Goal: Transaction & Acquisition: Purchase product/service

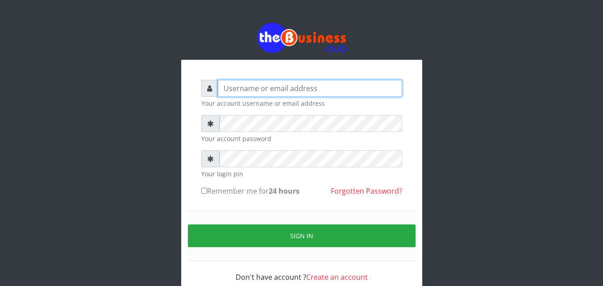
type input "[EMAIL_ADDRESS][DOMAIN_NAME]"
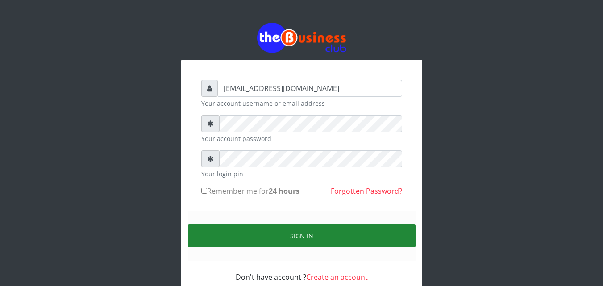
click at [319, 235] on button "Sign in" at bounding box center [302, 236] width 228 height 23
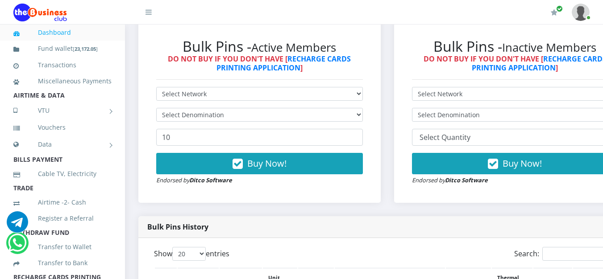
scroll to position [313, 0]
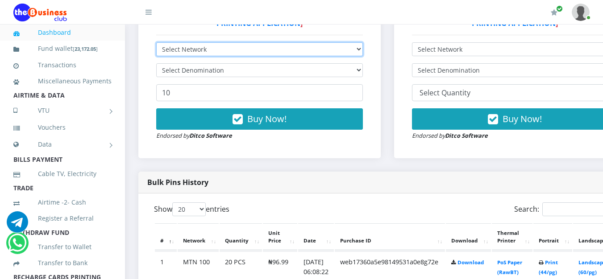
click at [363, 50] on select "Select Network MTN Globacom 9Mobile Airtel" at bounding box center [259, 49] width 207 height 14
select select "MTN"
click at [156, 44] on select "Select Network MTN Globacom 9Mobile Airtel" at bounding box center [259, 49] width 207 height 14
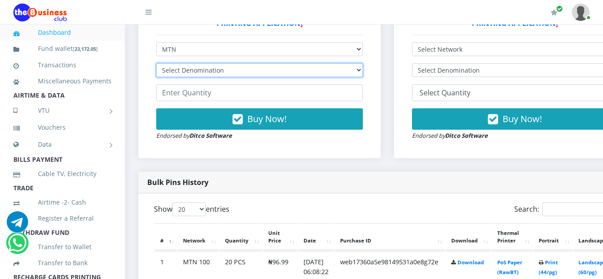
click at [363, 73] on select "Select Denomination MTN NGN100 - ₦96.99 MTN NGN200 - ₦193.98 MTN NGN400 - ₦387.…" at bounding box center [259, 70] width 207 height 14
select select "193.98-200"
click at [156, 65] on select "Select Denomination MTN NGN100 - ₦96.99 MTN NGN200 - ₦193.98 MTN NGN400 - ₦387.…" at bounding box center [259, 70] width 207 height 14
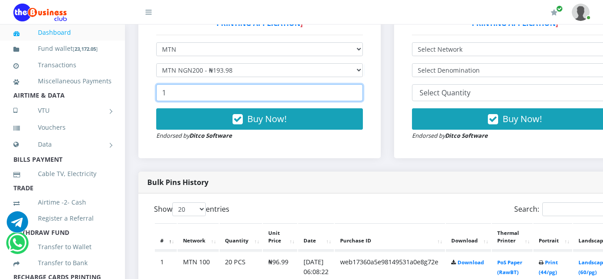
click at [360, 95] on input "1" at bounding box center [259, 92] width 207 height 17
click at [360, 95] on input "2" at bounding box center [259, 92] width 207 height 17
click at [360, 95] on input "9" at bounding box center [259, 92] width 207 height 17
click at [360, 95] on input "10" at bounding box center [259, 92] width 207 height 17
click at [360, 95] on input "11" at bounding box center [259, 92] width 207 height 17
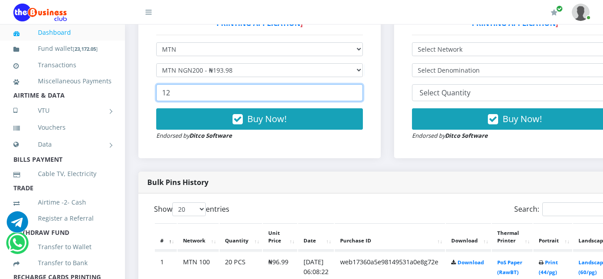
click at [360, 95] on input "12" at bounding box center [259, 92] width 207 height 17
click at [360, 95] on input "13" at bounding box center [259, 92] width 207 height 17
click at [360, 95] on input "14" at bounding box center [259, 92] width 207 height 17
click at [360, 95] on input "15" at bounding box center [259, 92] width 207 height 17
click at [360, 95] on input "16" at bounding box center [259, 92] width 207 height 17
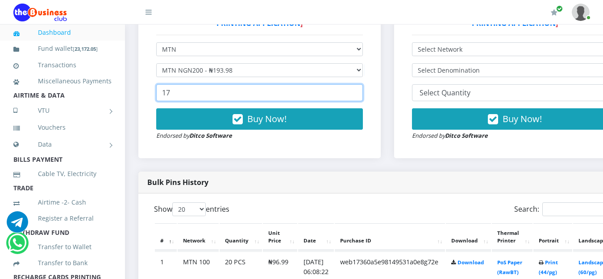
click at [360, 95] on input "17" at bounding box center [259, 92] width 207 height 17
click at [360, 95] on input "18" at bounding box center [259, 92] width 207 height 17
click at [360, 95] on input "19" at bounding box center [259, 92] width 207 height 17
type input "20"
click at [360, 95] on input "20" at bounding box center [259, 92] width 207 height 17
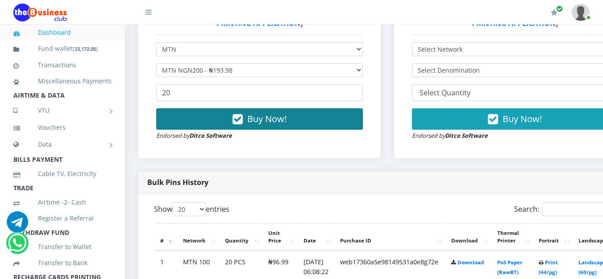
click at [318, 115] on button "Buy Now!" at bounding box center [259, 118] width 207 height 21
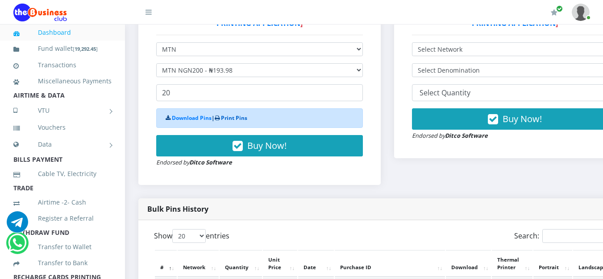
click at [247, 117] on link "Print Pins" at bounding box center [234, 118] width 26 height 8
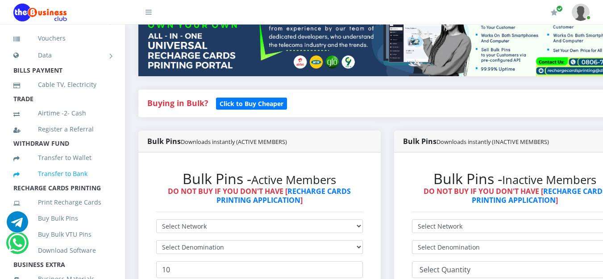
scroll to position [179, 0]
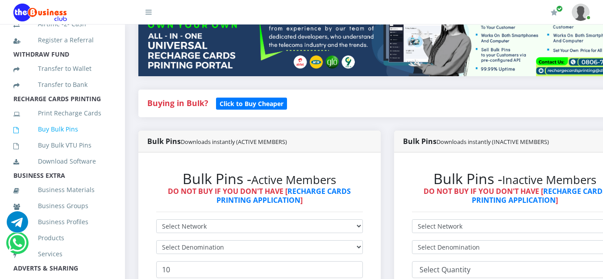
click at [59, 140] on link "Buy Bulk Pins" at bounding box center [62, 129] width 98 height 21
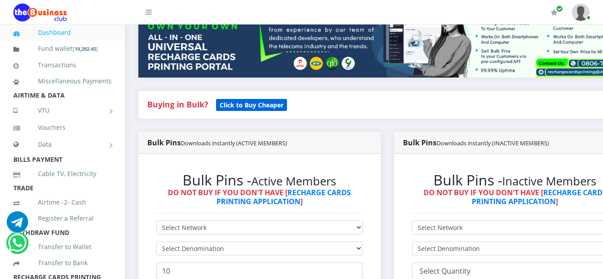
scroll to position [223, 0]
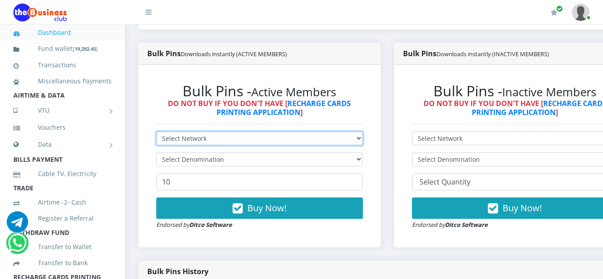
click at [362, 141] on select "Select Network MTN Globacom 9Mobile Airtel" at bounding box center [259, 139] width 207 height 14
select select "MTN"
click at [156, 133] on select "Select Network MTN Globacom 9Mobile Airtel" at bounding box center [259, 139] width 207 height 14
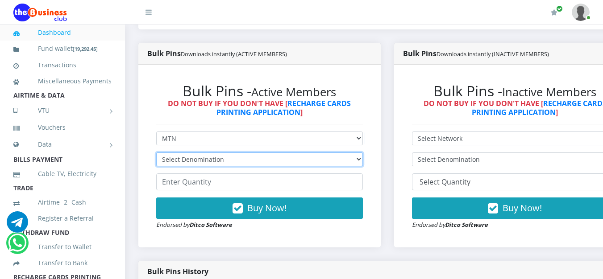
click at [325, 163] on select "Select Denomination MTN NGN100 - ₦96.99 MTN NGN200 - ₦193.98 MTN NGN400 - ₦387.…" at bounding box center [259, 160] width 207 height 14
select select "193.98-200"
click at [156, 154] on select "Select Denomination MTN NGN100 - ₦96.99 MTN NGN200 - ₦193.98 MTN NGN400 - ₦387.…" at bounding box center [259, 160] width 207 height 14
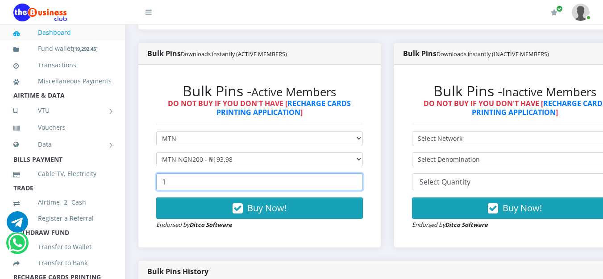
click at [359, 181] on input "1" at bounding box center [259, 182] width 207 height 17
click at [359, 181] on input "2" at bounding box center [259, 182] width 207 height 17
click at [359, 181] on input "12" at bounding box center [259, 182] width 207 height 17
click at [359, 181] on input "13" at bounding box center [259, 182] width 207 height 17
click at [359, 181] on input "14" at bounding box center [259, 182] width 207 height 17
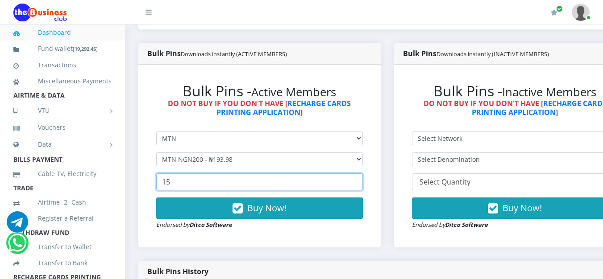
click at [359, 181] on input "15" at bounding box center [259, 182] width 207 height 17
click at [359, 181] on input "16" at bounding box center [259, 182] width 207 height 17
click at [359, 181] on input "17" at bounding box center [259, 182] width 207 height 17
click at [359, 181] on input "20" at bounding box center [259, 182] width 207 height 17
click at [359, 181] on input "21" at bounding box center [259, 182] width 207 height 17
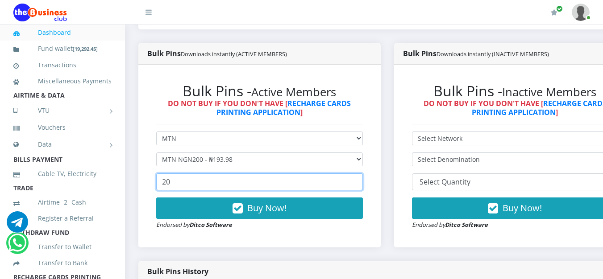
type input "20"
click at [360, 185] on input "20" at bounding box center [259, 182] width 207 height 17
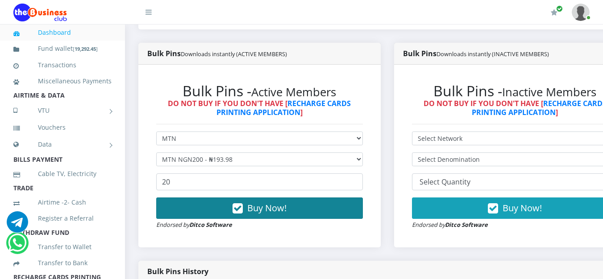
click at [275, 210] on span "Buy Now!" at bounding box center [266, 208] width 39 height 12
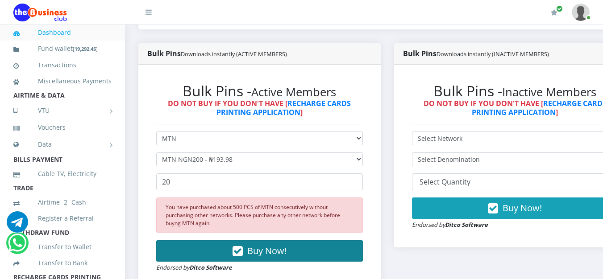
click at [294, 243] on button "Buy Now!" at bounding box center [259, 251] width 207 height 21
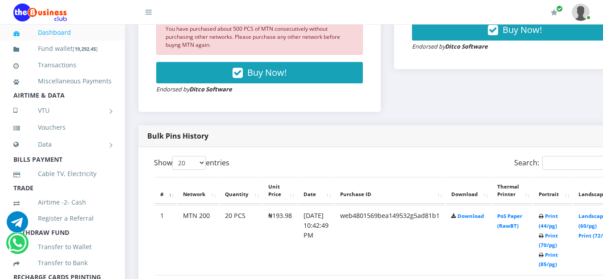
scroll to position [491, 0]
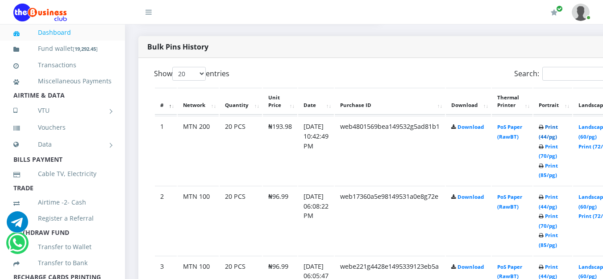
click at [558, 124] on link "Print (44/pg)" at bounding box center [548, 132] width 19 height 17
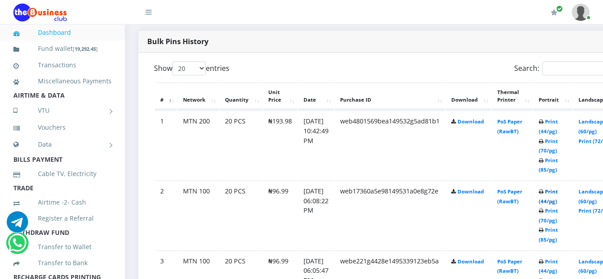
click at [558, 191] on link "Print (44/pg)" at bounding box center [548, 196] width 19 height 17
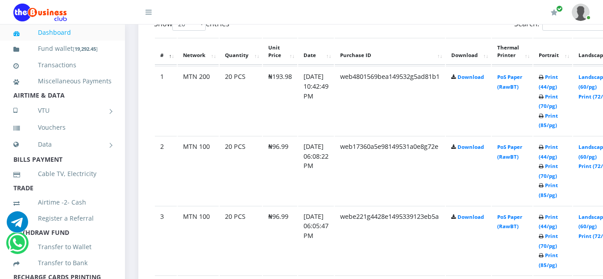
scroll to position [543, 0]
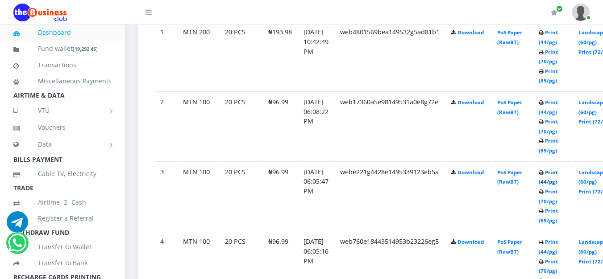
click at [558, 175] on link "Print (44/pg)" at bounding box center [548, 177] width 19 height 17
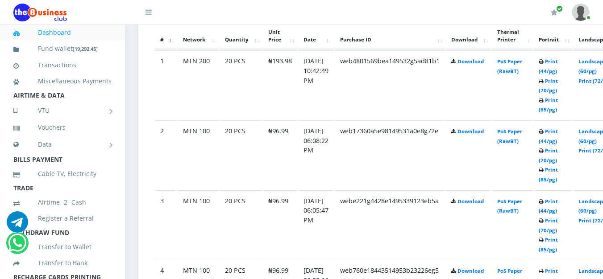
scroll to position [603, 0]
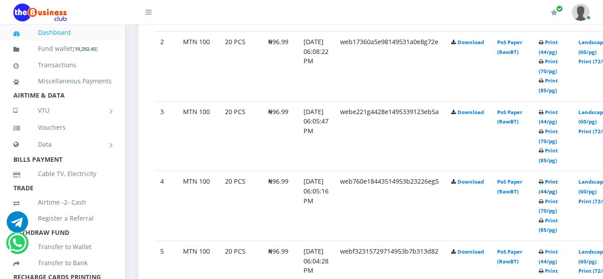
click at [558, 185] on link "Print (44/pg)" at bounding box center [548, 187] width 19 height 17
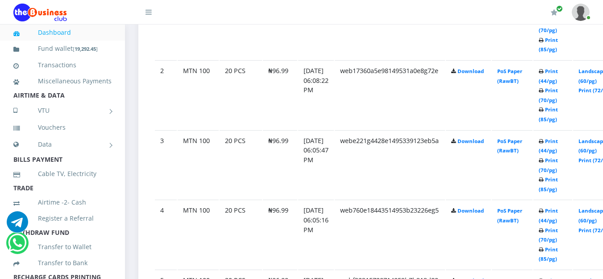
scroll to position [603, 0]
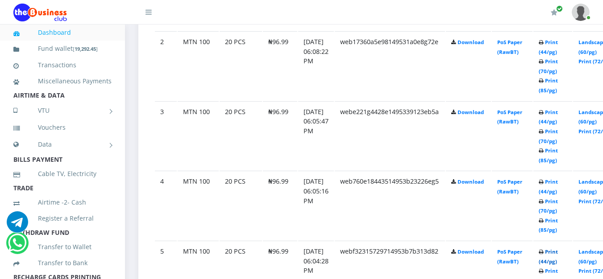
click at [558, 251] on link "Print (44/pg)" at bounding box center [548, 257] width 19 height 17
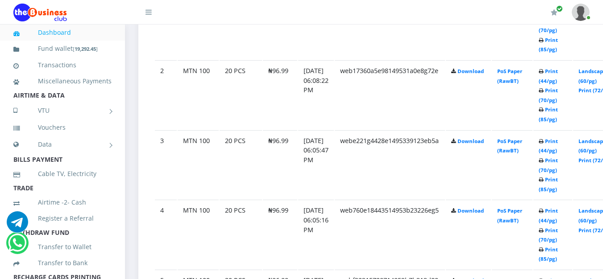
scroll to position [603, 0]
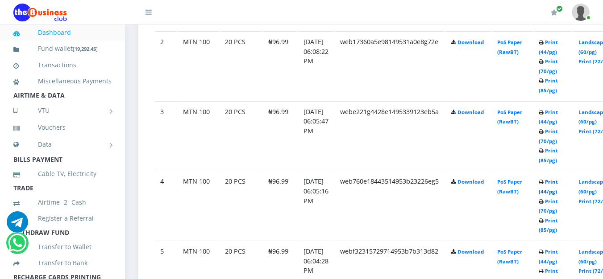
click at [558, 187] on link "Print (44/pg)" at bounding box center [548, 187] width 19 height 17
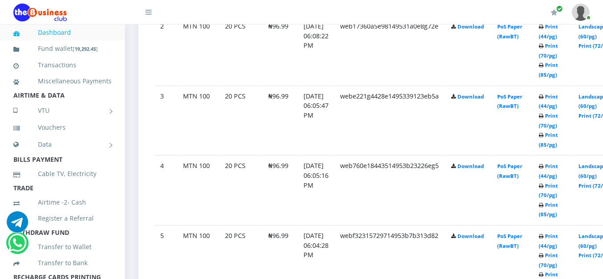
scroll to position [663, 0]
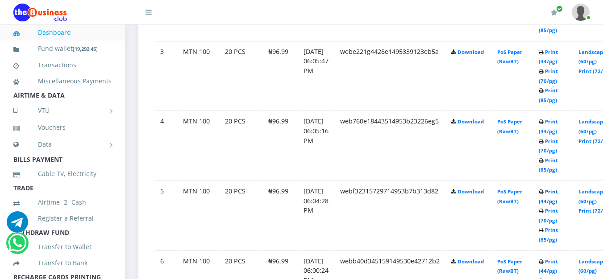
click at [558, 195] on link "Print (44/pg)" at bounding box center [548, 196] width 19 height 17
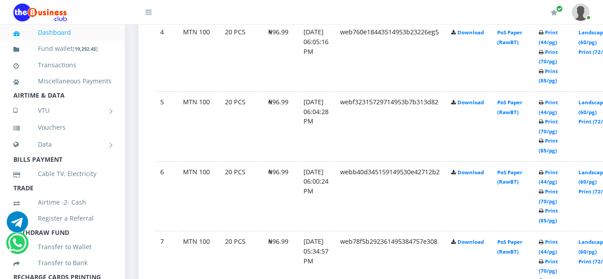
scroll to position [797, 0]
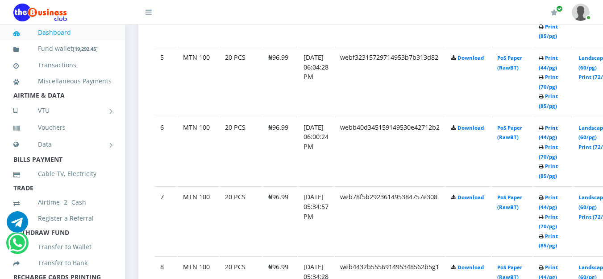
click at [558, 129] on link "Print (44/pg)" at bounding box center [548, 133] width 19 height 17
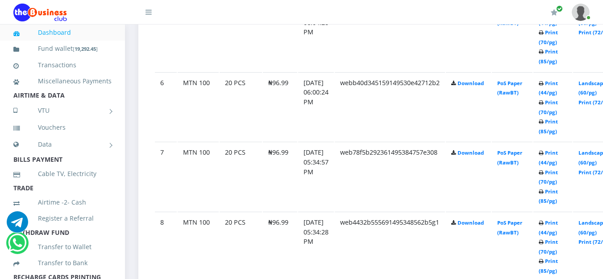
scroll to position [887, 0]
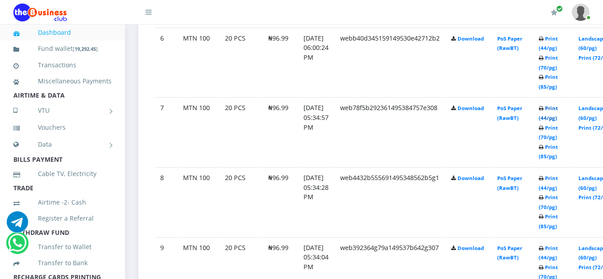
click at [558, 110] on link "Print (44/pg)" at bounding box center [548, 113] width 19 height 17
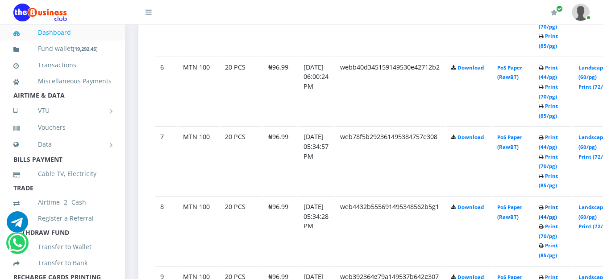
scroll to position [887, 0]
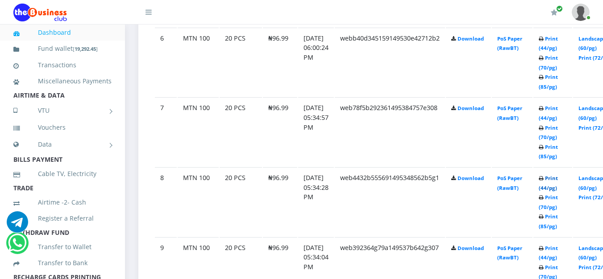
click at [558, 182] on link "Print (44/pg)" at bounding box center [548, 183] width 19 height 17
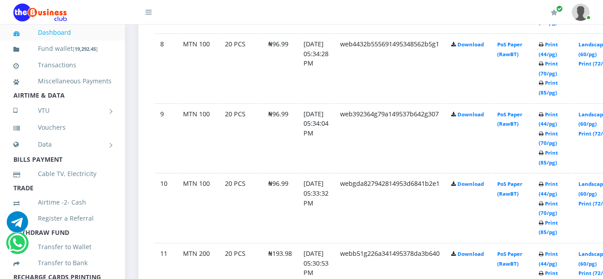
scroll to position [1065, 0]
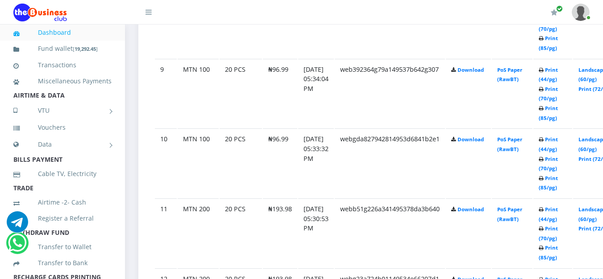
click at [544, 73] on icon at bounding box center [541, 70] width 5 height 5
click at [558, 72] on link "Print (44/pg)" at bounding box center [548, 75] width 19 height 17
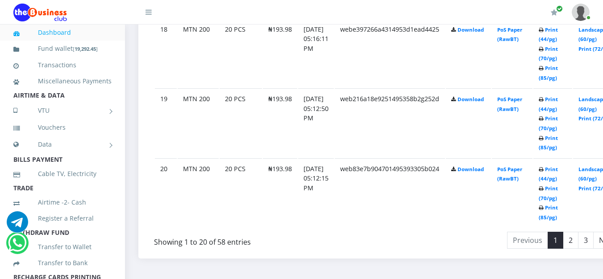
scroll to position [1780, 0]
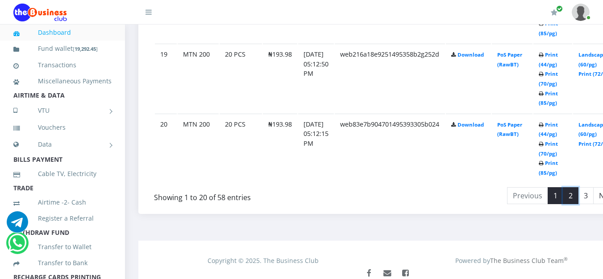
click at [579, 198] on link "2" at bounding box center [571, 196] width 16 height 17
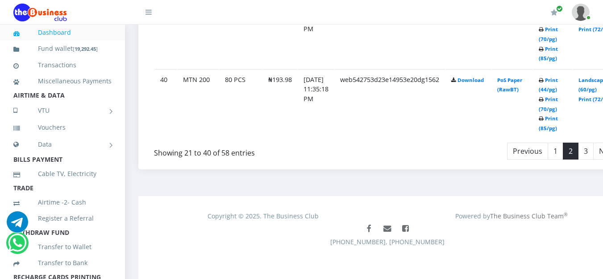
scroll to position [1828, 0]
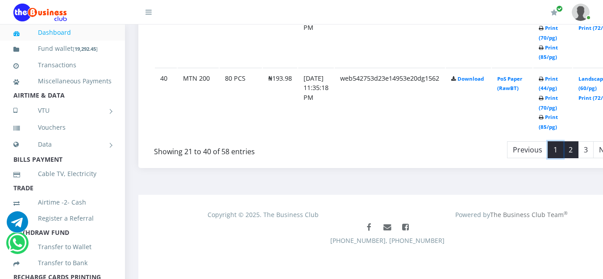
click at [563, 150] on link "1" at bounding box center [556, 150] width 16 height 17
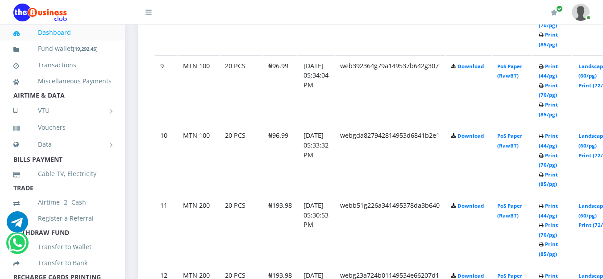
scroll to position [1024, 0]
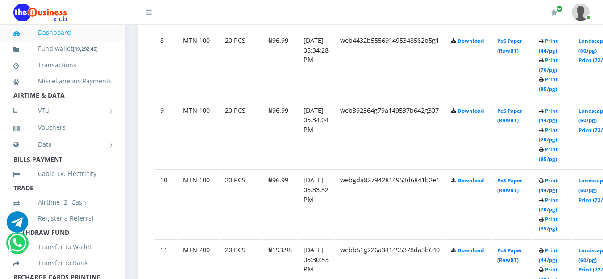
click at [558, 184] on link "Print (44/pg)" at bounding box center [548, 185] width 19 height 17
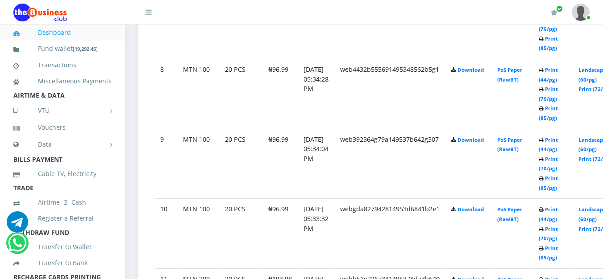
scroll to position [1024, 0]
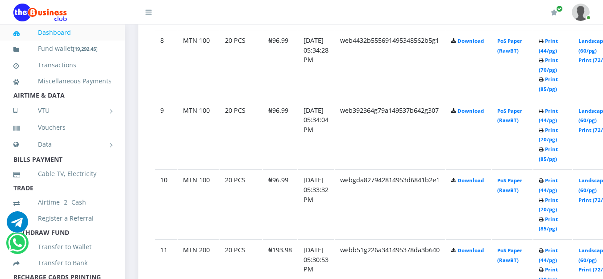
click at [544, 110] on icon at bounding box center [541, 111] width 5 height 5
click at [558, 113] on link "Print (44/pg)" at bounding box center [548, 116] width 19 height 17
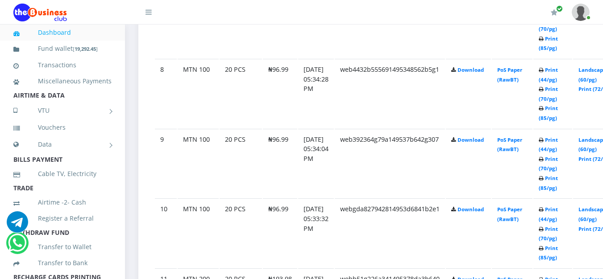
scroll to position [1024, 0]
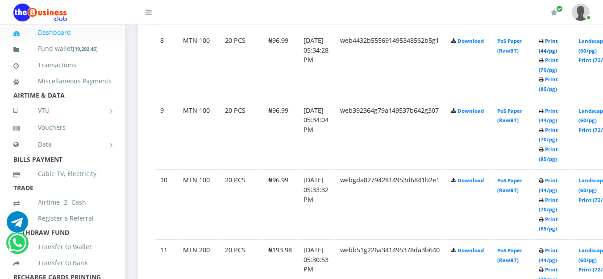
click at [558, 43] on link "Print (44/pg)" at bounding box center [548, 46] width 19 height 17
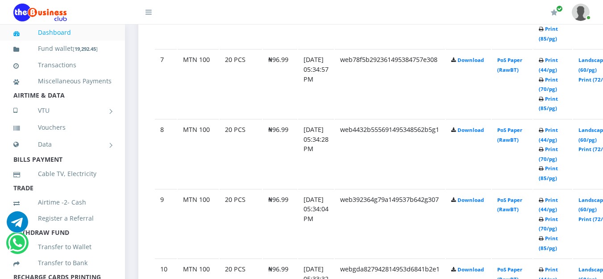
scroll to position [890, 0]
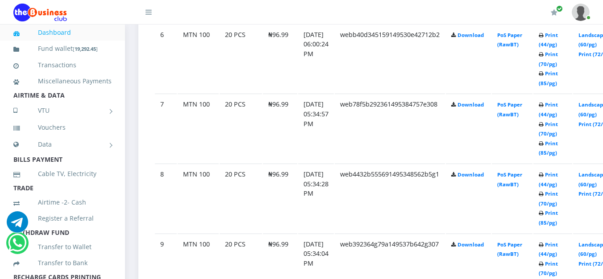
click at [561, 111] on td "Print (44/pg) Print (70/pg) Print (85/pg)" at bounding box center [553, 128] width 39 height 69
click at [558, 108] on link "Print (44/pg)" at bounding box center [548, 109] width 19 height 17
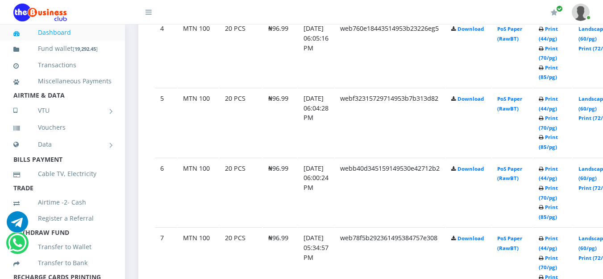
scroll to position [712, 0]
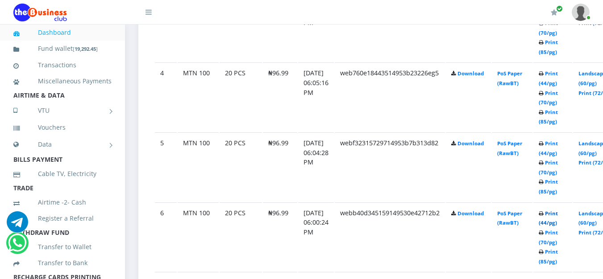
click at [558, 217] on link "Print (44/pg)" at bounding box center [548, 218] width 19 height 17
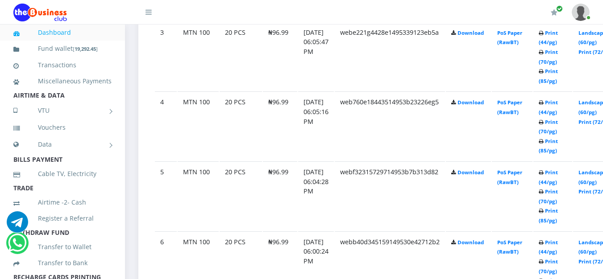
scroll to position [712, 0]
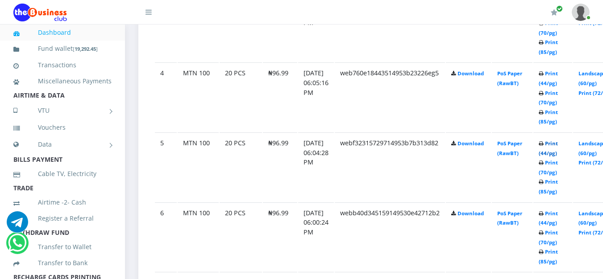
click at [558, 145] on link "Print (44/pg)" at bounding box center [548, 148] width 19 height 17
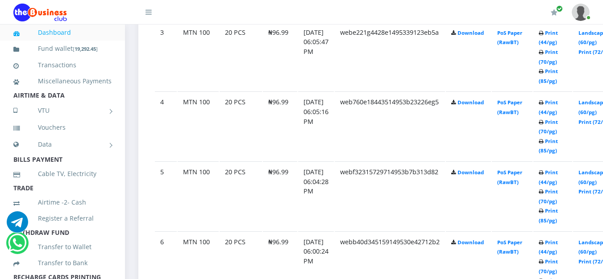
scroll to position [712, 0]
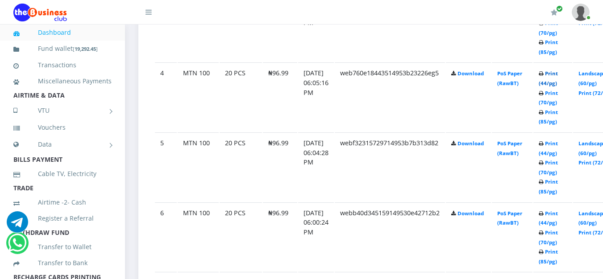
click at [558, 76] on link "Print (44/pg)" at bounding box center [548, 78] width 19 height 17
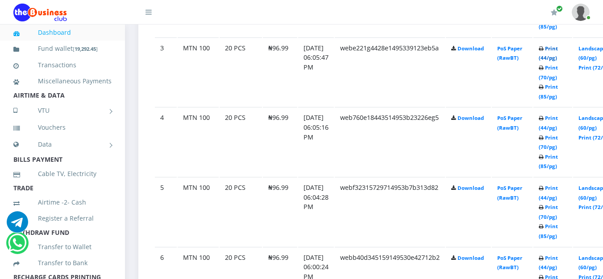
click at [558, 52] on link "Print (44/pg)" at bounding box center [548, 53] width 19 height 17
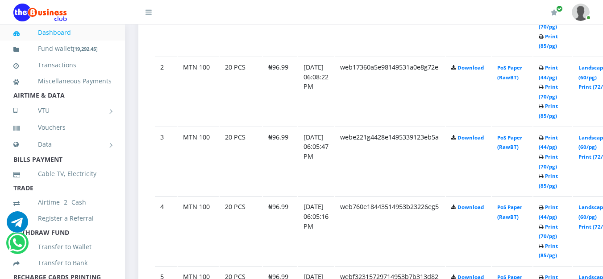
scroll to position [533, 0]
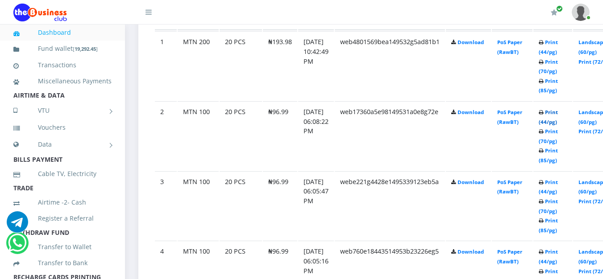
click at [558, 114] on link "Print (44/pg)" at bounding box center [548, 117] width 19 height 17
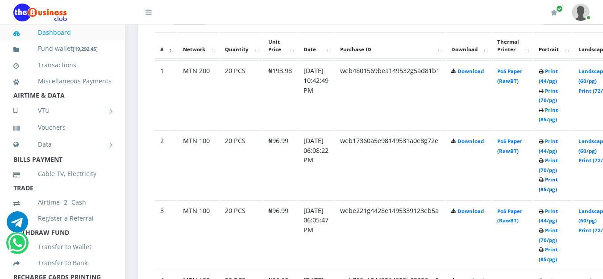
scroll to position [533, 0]
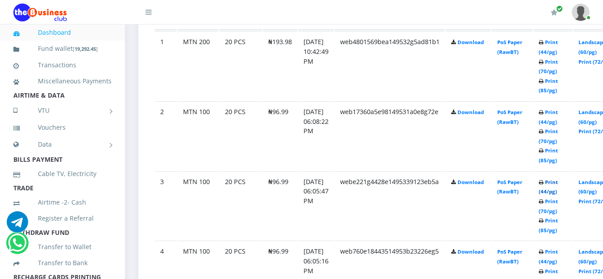
click at [558, 183] on link "Print (44/pg)" at bounding box center [548, 187] width 19 height 17
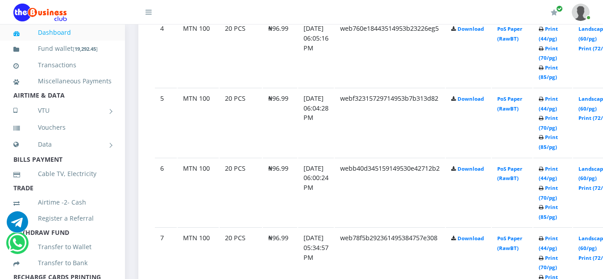
scroll to position [712, 0]
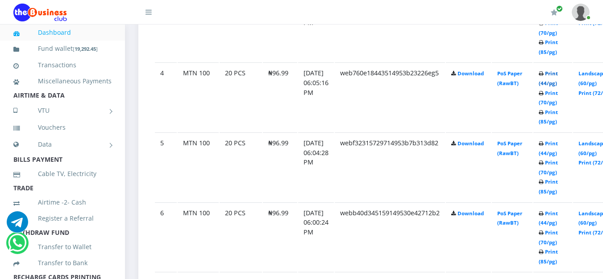
click at [558, 74] on link "Print (44/pg)" at bounding box center [548, 78] width 19 height 17
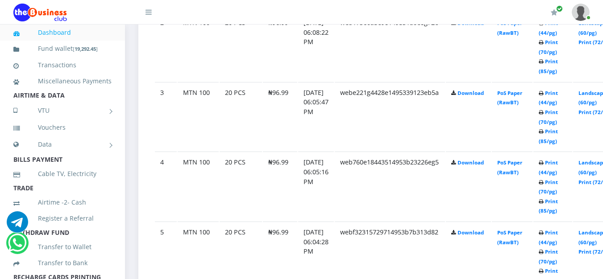
scroll to position [578, 0]
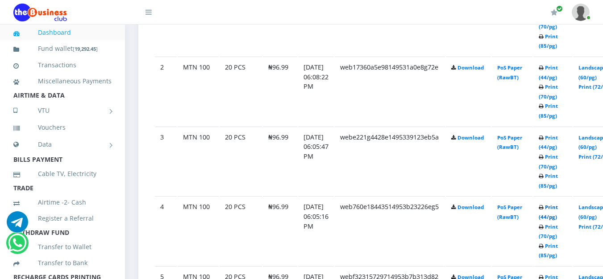
click at [558, 207] on link "Print (44/pg)" at bounding box center [548, 212] width 19 height 17
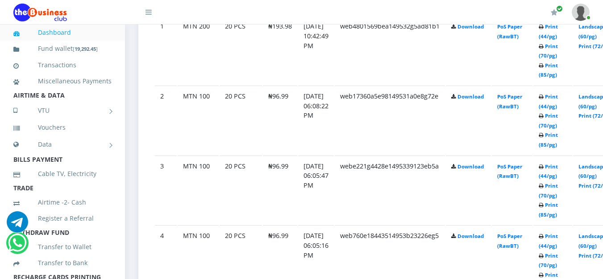
scroll to position [578, 0]
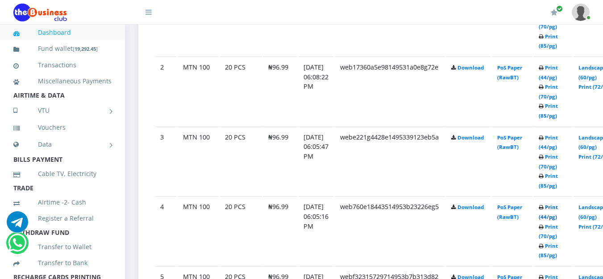
click at [558, 211] on link "Print (44/pg)" at bounding box center [548, 212] width 19 height 17
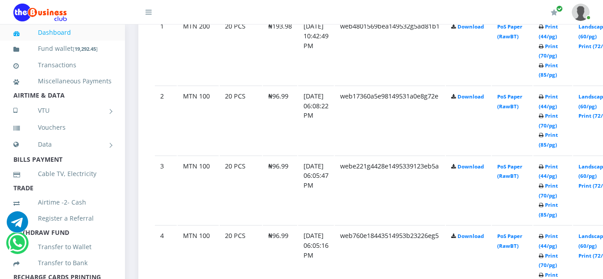
scroll to position [578, 0]
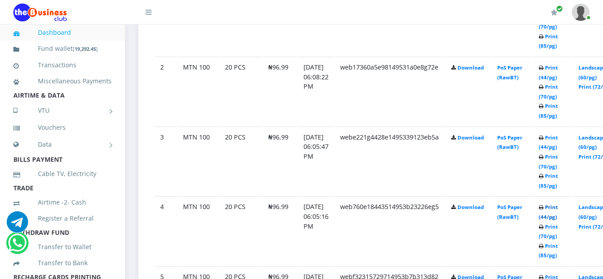
click at [558, 211] on link "Print (44/pg)" at bounding box center [548, 212] width 19 height 17
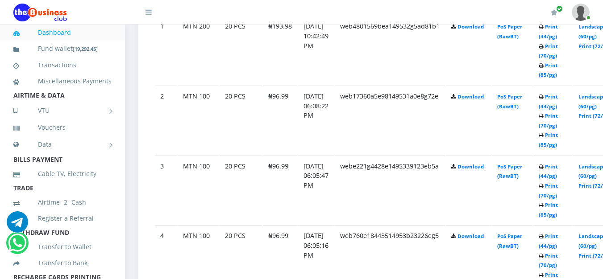
scroll to position [578, 0]
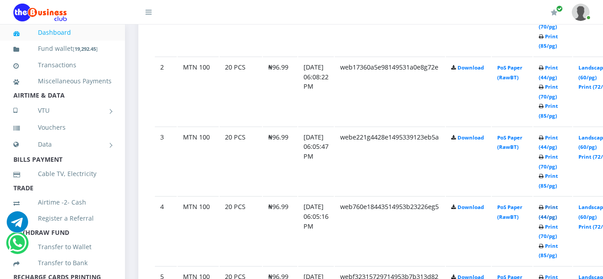
click at [558, 207] on link "Print (44/pg)" at bounding box center [548, 212] width 19 height 17
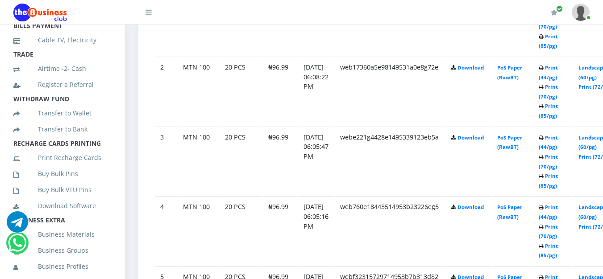
scroll to position [179, 0]
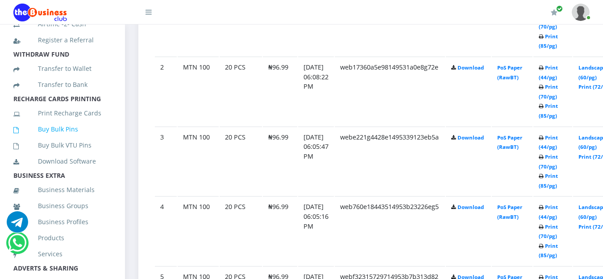
click at [78, 140] on link "Buy Bulk Pins" at bounding box center [62, 129] width 98 height 21
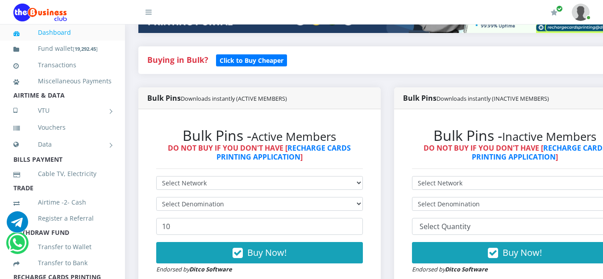
scroll to position [223, 0]
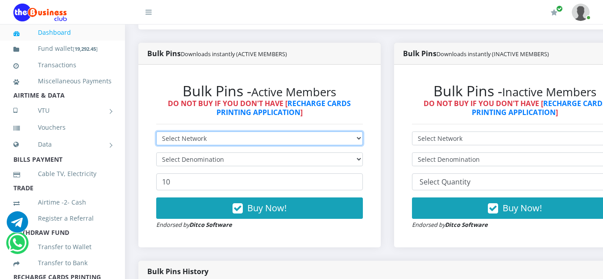
click at [210, 144] on select "Select Network MTN Globacom 9Mobile Airtel" at bounding box center [259, 139] width 207 height 14
select select "MTN"
click at [156, 133] on select "Select Network MTN Globacom 9Mobile Airtel" at bounding box center [259, 139] width 207 height 14
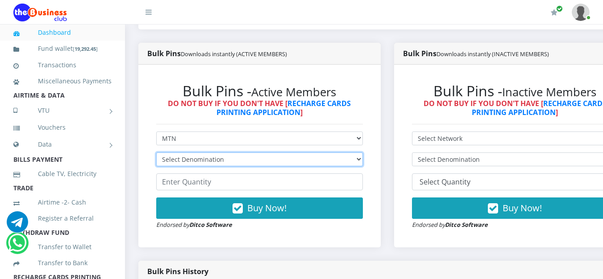
click at [219, 162] on select "Select Denomination MTN NGN100 - ₦96.99 MTN NGN200 - ₦193.98 MTN NGN400 - ₦387.…" at bounding box center [259, 160] width 207 height 14
select select "96.99-100"
click at [156, 154] on select "Select Denomination MTN NGN100 - ₦96.99 MTN NGN200 - ₦193.98 MTN NGN400 - ₦387.…" at bounding box center [259, 160] width 207 height 14
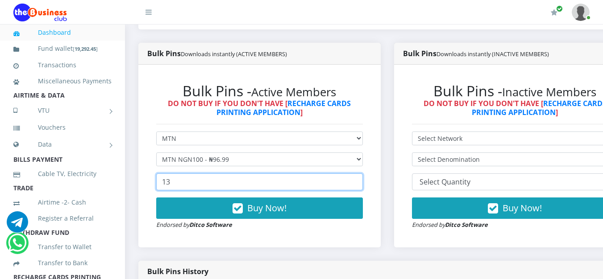
click at [363, 182] on input "13" at bounding box center [259, 182] width 207 height 17
click at [363, 182] on input "21" at bounding box center [259, 182] width 207 height 17
click at [363, 182] on input "22" at bounding box center [259, 182] width 207 height 17
click at [362, 189] on input "21" at bounding box center [259, 182] width 207 height 17
click at [362, 189] on input "20" at bounding box center [259, 182] width 207 height 17
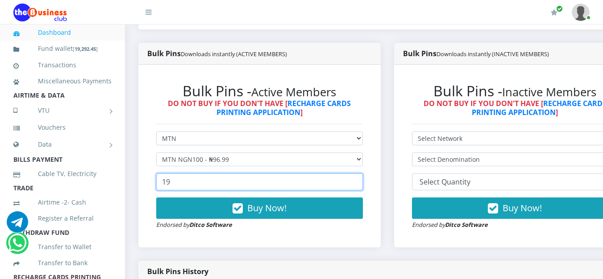
click at [362, 189] on input "19" at bounding box center [259, 182] width 207 height 17
type input "20"
click at [363, 181] on input "20" at bounding box center [259, 182] width 207 height 17
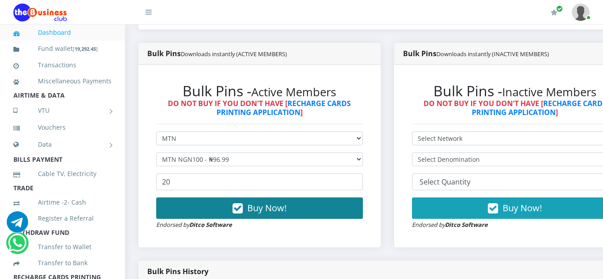
click at [346, 203] on button "Buy Now!" at bounding box center [259, 208] width 207 height 21
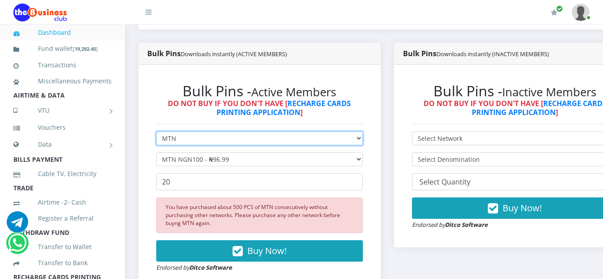
click at [362, 142] on select "Select Network MTN Globacom 9Mobile Airtel" at bounding box center [259, 139] width 207 height 14
select select "Airtel"
click at [156, 133] on select "Select Network MTN Globacom 9Mobile Airtel" at bounding box center [259, 139] width 207 height 14
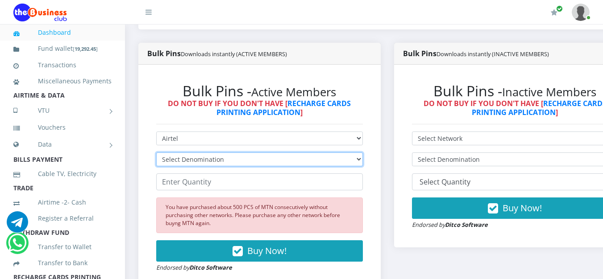
click at [363, 159] on select "Select Denomination Airtel NGN100 - ₦96.38 Airtel NGN200 - ₦192.76 Airtel NGN50…" at bounding box center [259, 160] width 207 height 14
select select "96.38-100"
click at [156, 154] on select "Select Denomination Airtel NGN100 - ₦96.38 Airtel NGN200 - ₦192.76 Airtel NGN50…" at bounding box center [259, 160] width 207 height 14
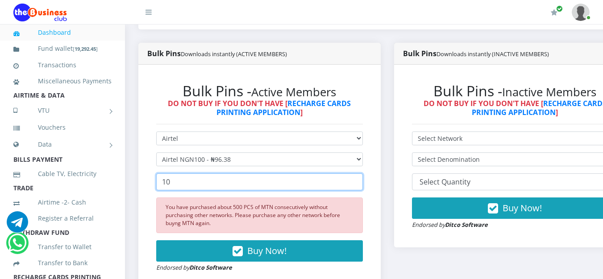
click at [359, 180] on input "10" at bounding box center [259, 182] width 207 height 17
click at [359, 180] on input "11" at bounding box center [259, 182] width 207 height 17
click at [359, 180] on input "12" at bounding box center [259, 182] width 207 height 17
click at [359, 180] on input "13" at bounding box center [259, 182] width 207 height 17
click at [359, 180] on input "14" at bounding box center [259, 182] width 207 height 17
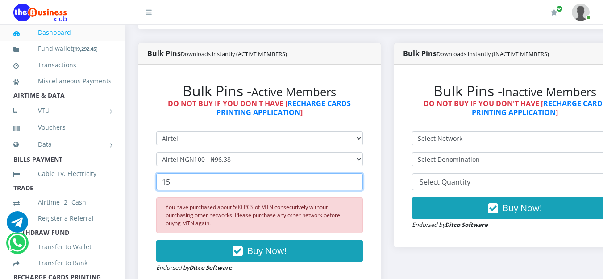
click at [359, 180] on input "15" at bounding box center [259, 182] width 207 height 17
click at [359, 180] on input "16" at bounding box center [259, 182] width 207 height 17
click at [359, 180] on input "17" at bounding box center [259, 182] width 207 height 17
click at [359, 180] on input "18" at bounding box center [259, 182] width 207 height 17
click at [359, 180] on input "19" at bounding box center [259, 182] width 207 height 17
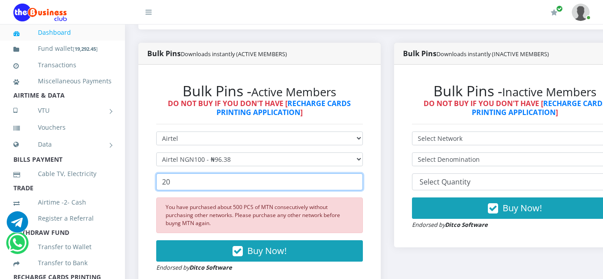
type input "20"
click at [359, 180] on input "20" at bounding box center [259, 182] width 207 height 17
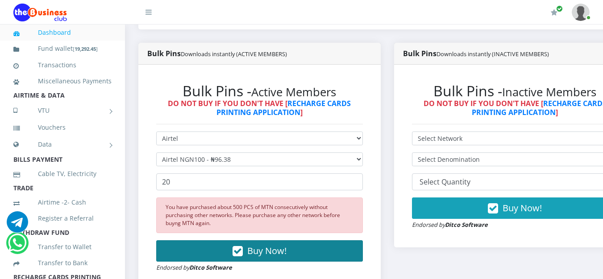
click at [324, 245] on button "Buy Now!" at bounding box center [259, 251] width 207 height 21
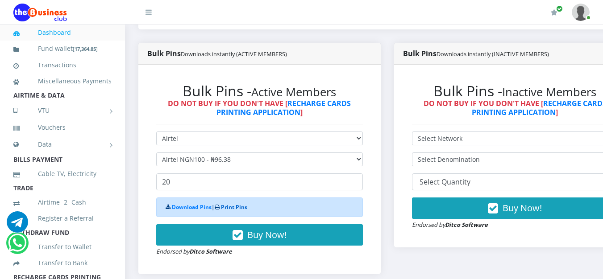
click at [247, 209] on link "Print Pins" at bounding box center [234, 208] width 26 height 8
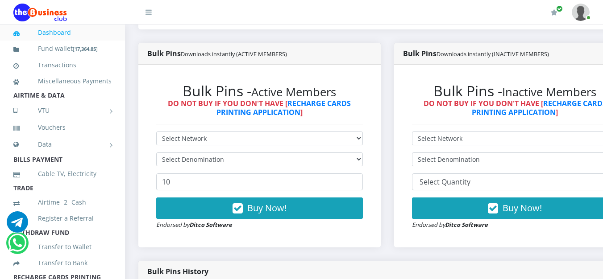
scroll to position [179, 0]
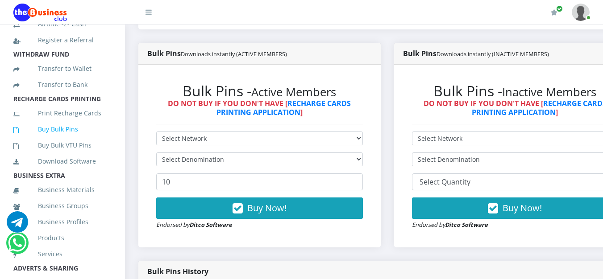
click at [63, 140] on link "Buy Bulk Pins" at bounding box center [62, 129] width 98 height 21
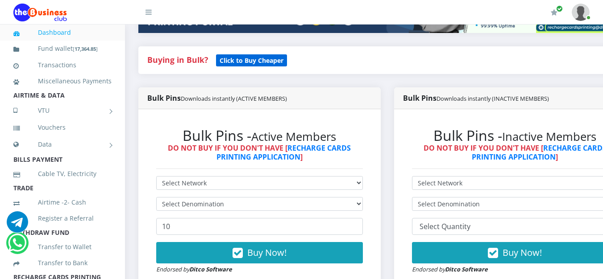
scroll to position [223, 0]
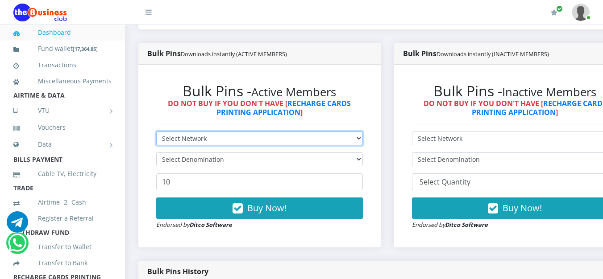
click at [363, 140] on select "Select Network MTN Globacom 9Mobile Airtel" at bounding box center [259, 139] width 207 height 14
select select "MTN"
click at [156, 133] on select "Select Network MTN Globacom 9Mobile Airtel" at bounding box center [259, 139] width 207 height 14
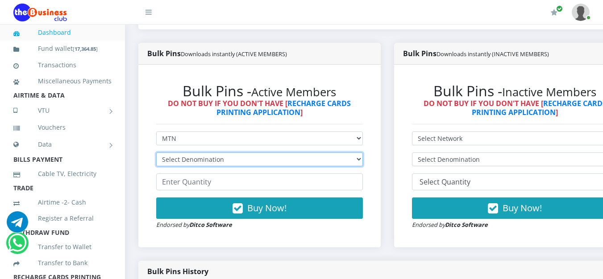
click at [363, 160] on select "Select Denomination MTN NGN100 - ₦96.99 MTN NGN200 - ₦193.98 MTN NGN400 - ₦387.…" at bounding box center [259, 160] width 207 height 14
select select "96.99-100"
click at [156, 154] on select "Select Denomination MTN NGN100 - ₦96.99 MTN NGN200 - ₦193.98 MTN NGN400 - ₦387.…" at bounding box center [259, 160] width 207 height 14
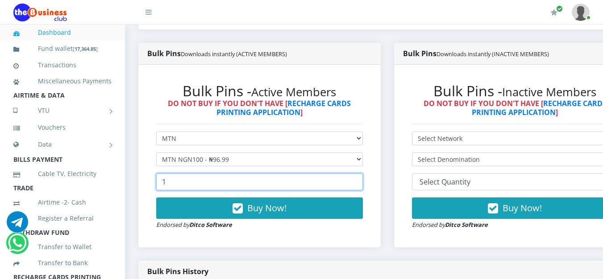
click at [363, 179] on input "1" at bounding box center [259, 182] width 207 height 17
click at [363, 179] on input "2" at bounding box center [259, 182] width 207 height 17
click at [363, 179] on input "12" at bounding box center [259, 182] width 207 height 17
click at [363, 179] on input "15" at bounding box center [259, 182] width 207 height 17
click at [363, 179] on input "16" at bounding box center [259, 182] width 207 height 17
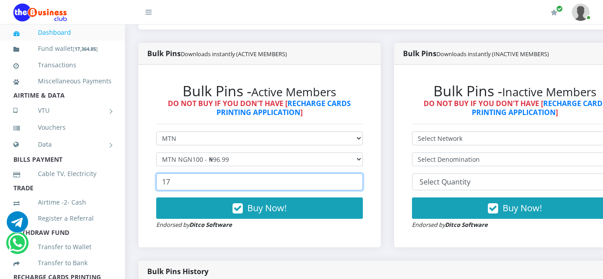
click at [363, 179] on input "17" at bounding box center [259, 182] width 207 height 17
click at [363, 179] on input "18" at bounding box center [259, 182] width 207 height 17
click at [363, 179] on input "19" at bounding box center [259, 182] width 207 height 17
type input "20"
click at [363, 179] on input "20" at bounding box center [259, 182] width 207 height 17
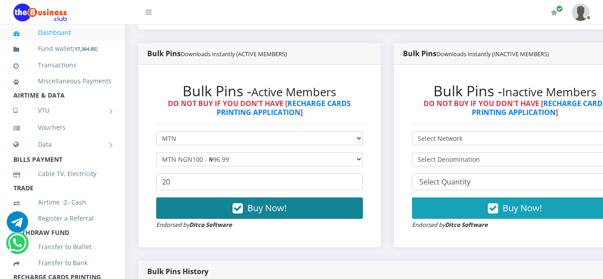
click at [332, 209] on button "Buy Now!" at bounding box center [259, 208] width 207 height 21
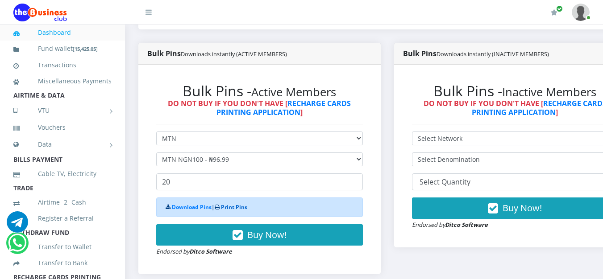
click at [232, 206] on link "Print Pins" at bounding box center [234, 208] width 26 height 8
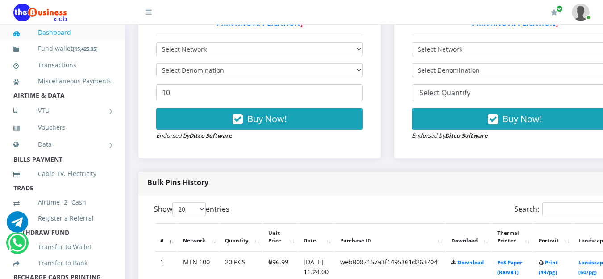
scroll to position [491, 0]
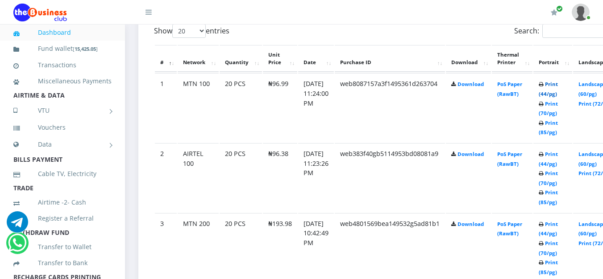
click at [558, 83] on link "Print (44/pg)" at bounding box center [548, 89] width 19 height 17
